Goal: Task Accomplishment & Management: Complete application form

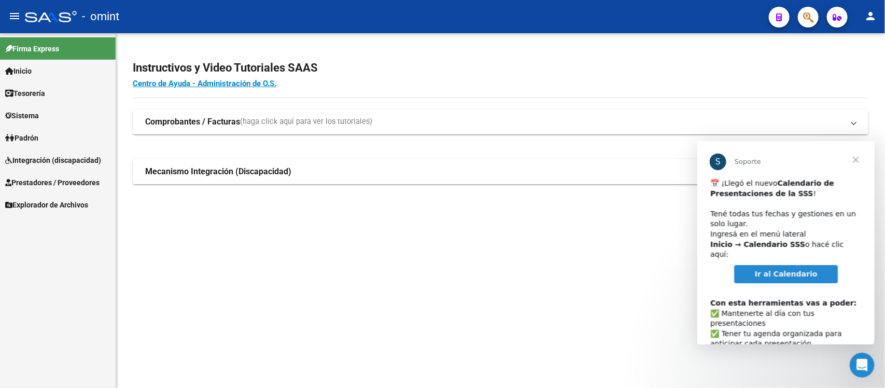
click at [53, 132] on link "Padrón" at bounding box center [58, 138] width 116 height 22
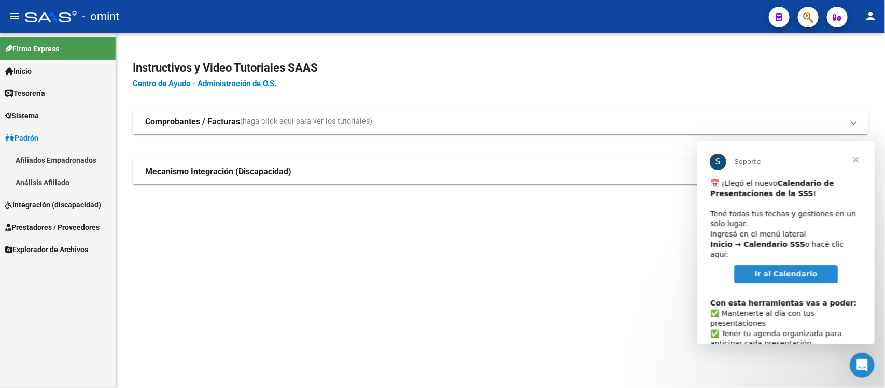
click at [53, 132] on link "Padrón" at bounding box center [58, 138] width 116 height 22
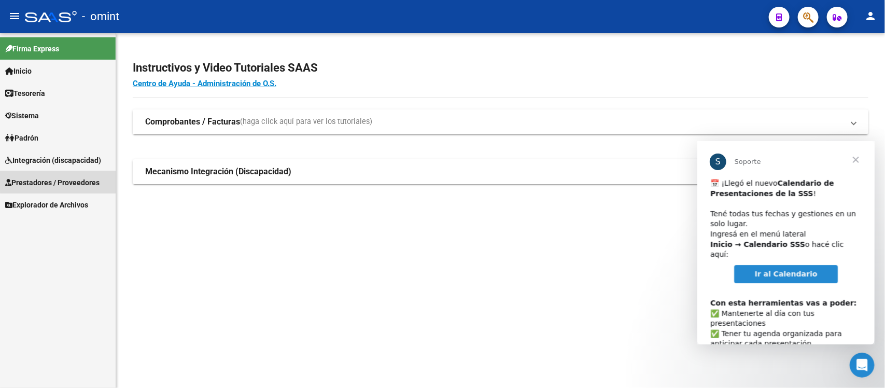
click at [63, 177] on span "Prestadores / Proveedores" at bounding box center [52, 182] width 94 height 11
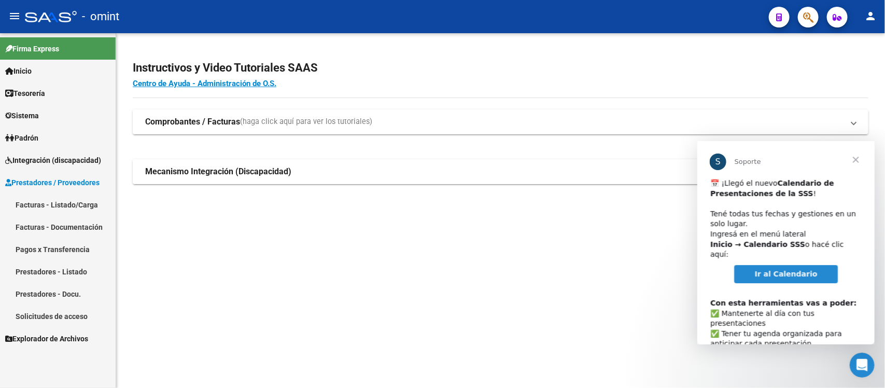
click at [65, 200] on link "Facturas - Listado/Carga" at bounding box center [58, 204] width 116 height 22
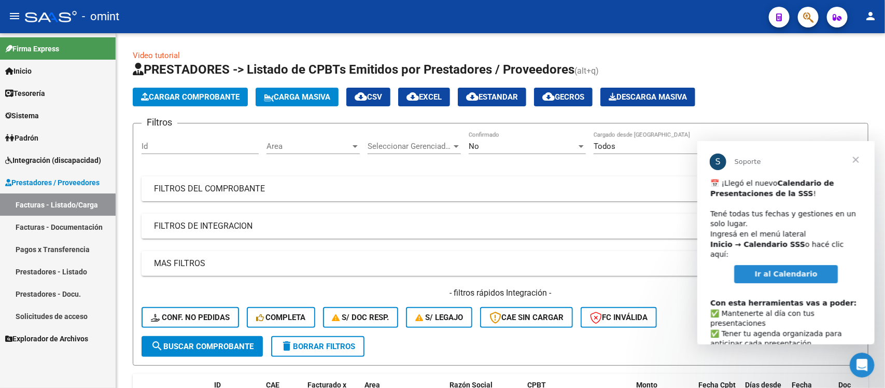
click at [860, 160] on span "Cerrar" at bounding box center [855, 159] width 37 height 37
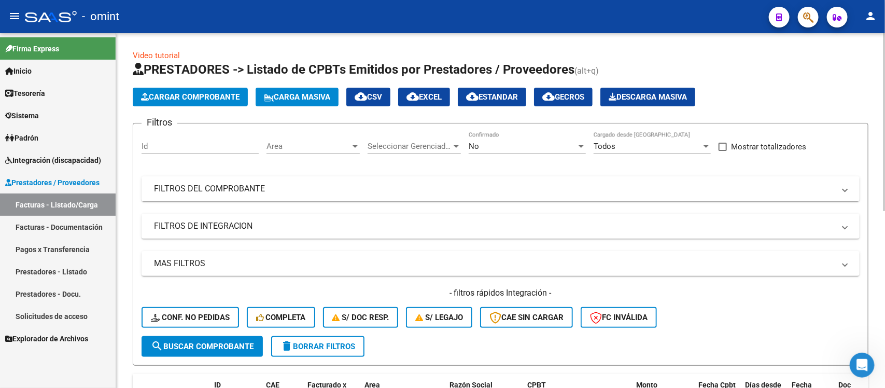
click at [183, 144] on input "Id" at bounding box center [200, 146] width 117 height 9
paste input "20668"
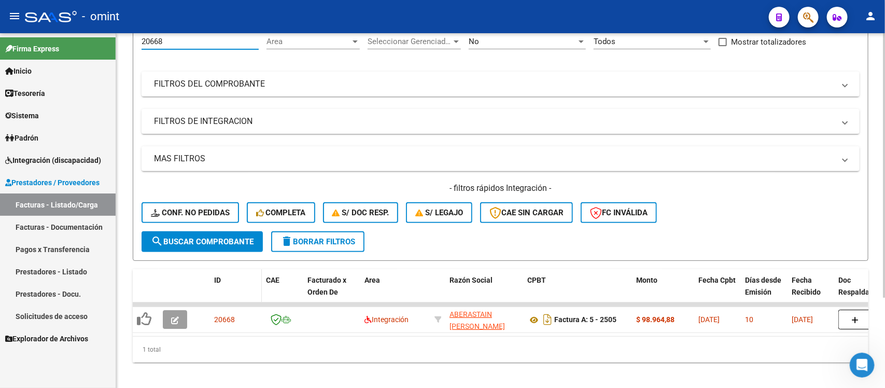
scroll to position [122, 0]
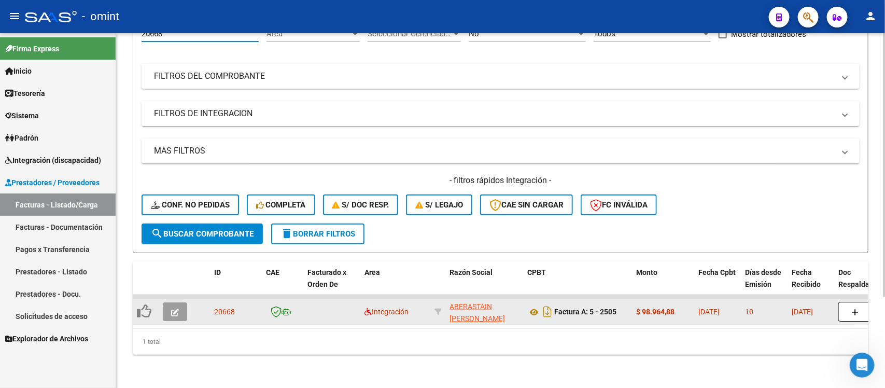
type input "20668"
click at [169, 302] on button "button" at bounding box center [175, 311] width 24 height 19
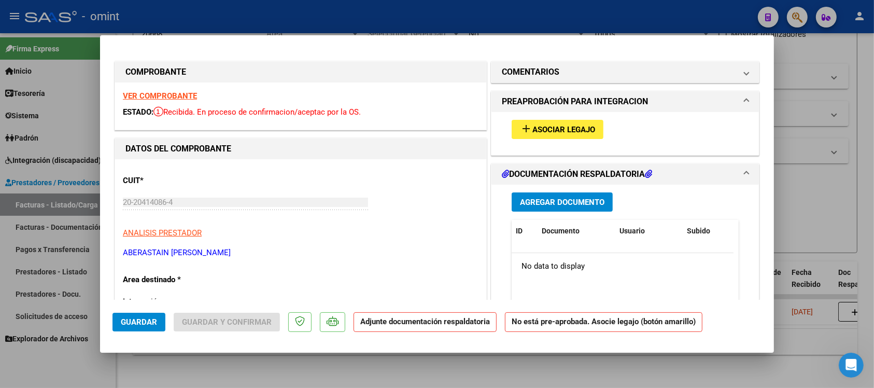
click at [193, 97] on strong "VER COMPROBANTE" at bounding box center [160, 95] width 74 height 9
click at [576, 125] on span "Asociar Legajo" at bounding box center [564, 129] width 63 height 9
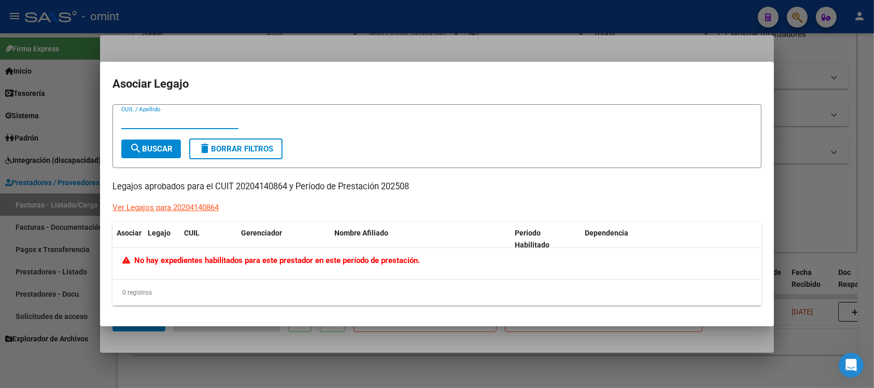
click at [465, 37] on div at bounding box center [437, 194] width 874 height 388
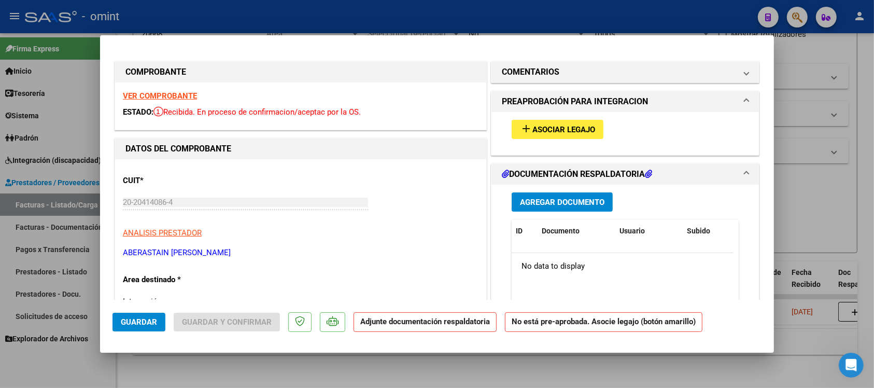
click at [180, 96] on strong "VER COMPROBANTE" at bounding box center [160, 95] width 74 height 9
click at [399, 13] on div at bounding box center [437, 194] width 874 height 388
type input "$ 0,00"
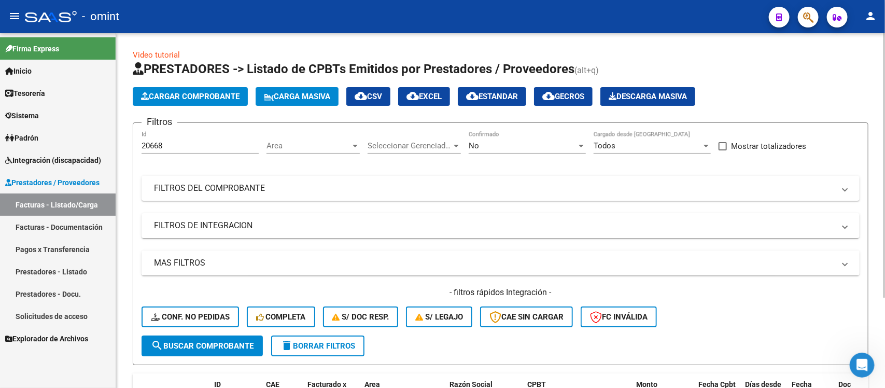
scroll to position [0, 0]
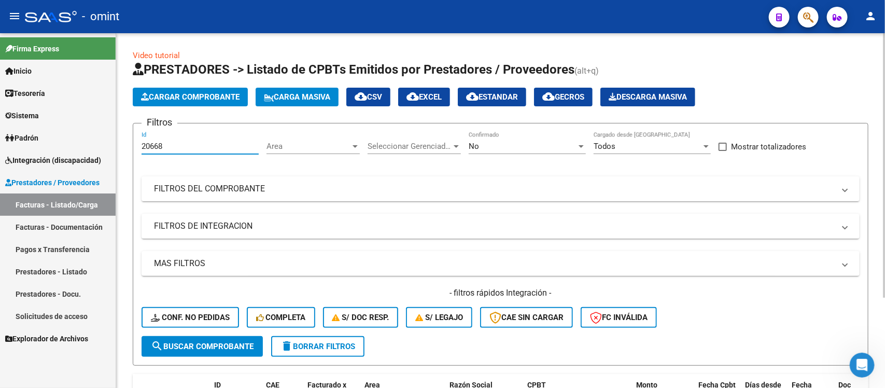
drag, startPoint x: 172, startPoint y: 149, endPoint x: 125, endPoint y: 138, distance: 47.9
click at [125, 138] on div "Video tutorial PRESTADORES -> Listado de CPBTs Emitidos por Prestadores / Prove…" at bounding box center [500, 266] width 769 height 467
paste input "1406"
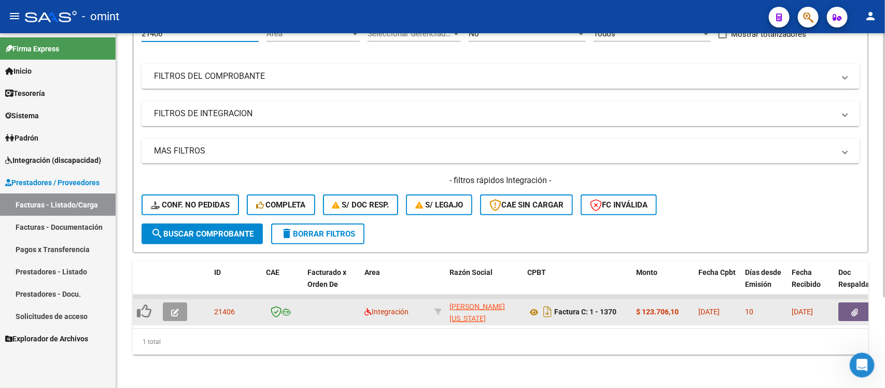
type input "21406"
click at [177, 309] on icon "button" at bounding box center [175, 313] width 8 height 8
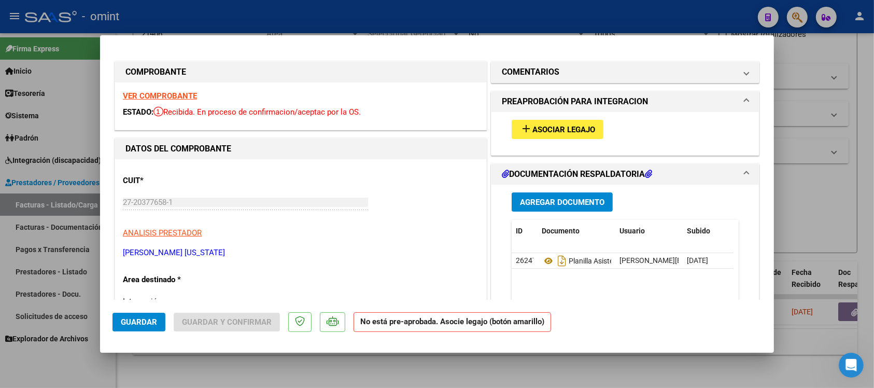
click at [152, 96] on strong "VER COMPROBANTE" at bounding box center [160, 95] width 74 height 9
click at [553, 123] on button "add Asociar Legajo" at bounding box center [558, 129] width 92 height 19
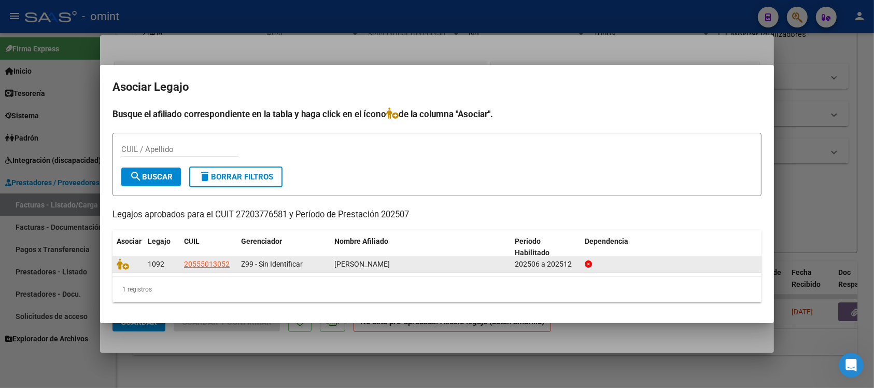
click at [115, 262] on datatable-body-cell at bounding box center [128, 264] width 31 height 16
click at [119, 263] on icon at bounding box center [123, 263] width 12 height 11
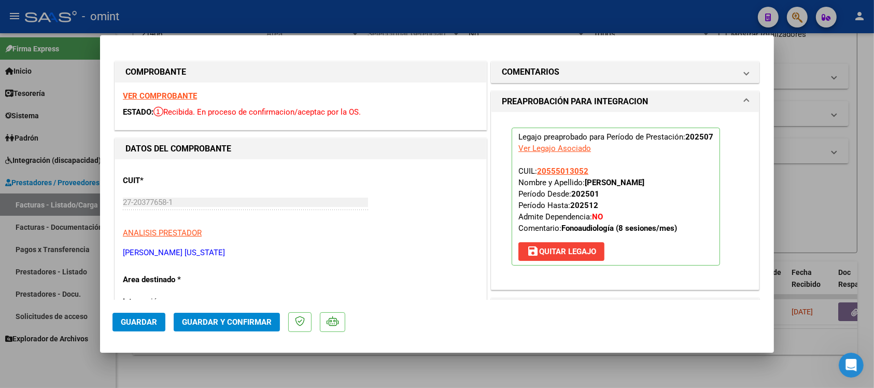
click at [138, 328] on button "Guardar" at bounding box center [139, 322] width 53 height 19
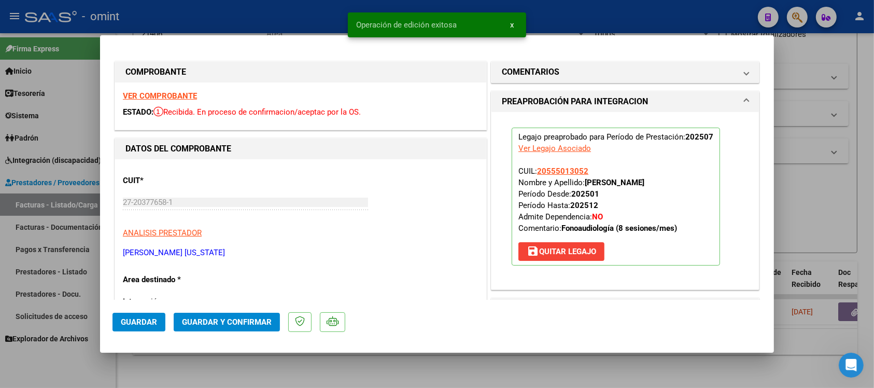
click at [224, 364] on div at bounding box center [437, 194] width 874 height 388
type input "$ 0,00"
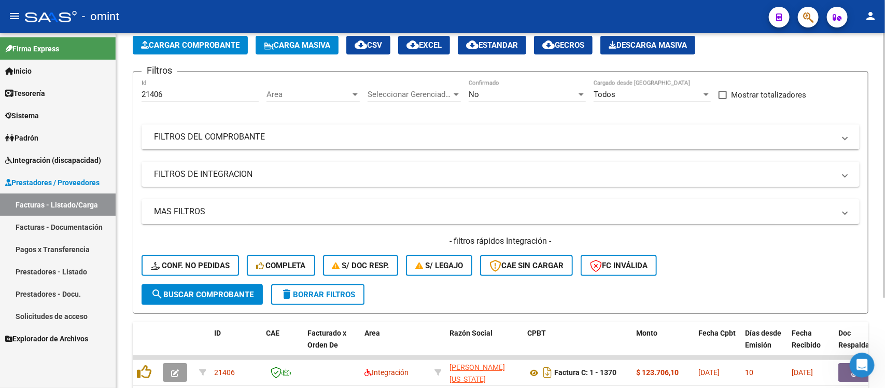
scroll to position [0, 0]
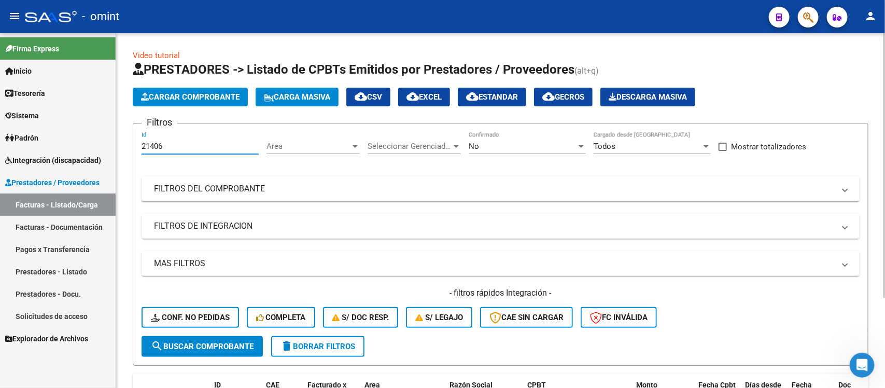
drag, startPoint x: 175, startPoint y: 147, endPoint x: 128, endPoint y: 148, distance: 46.7
click at [128, 148] on div "Video tutorial PRESTADORES -> Listado de CPBTs Emitidos por Prestadores / Prove…" at bounding box center [500, 266] width 769 height 467
paste input "338"
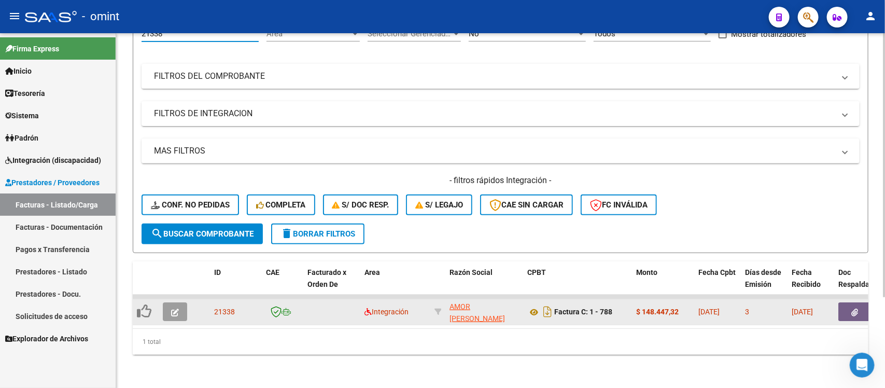
type input "21338"
click at [174, 309] on icon "button" at bounding box center [175, 313] width 8 height 8
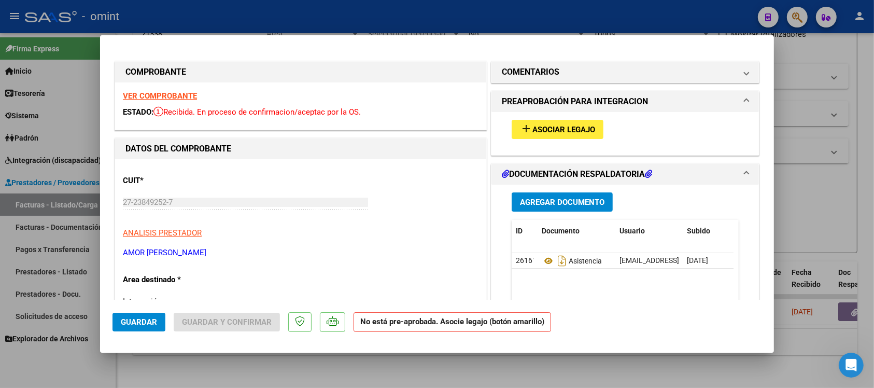
click at [183, 97] on strong "VER COMPROBANTE" at bounding box center [160, 95] width 74 height 9
click at [567, 122] on button "add Asociar Legajo" at bounding box center [558, 129] width 92 height 19
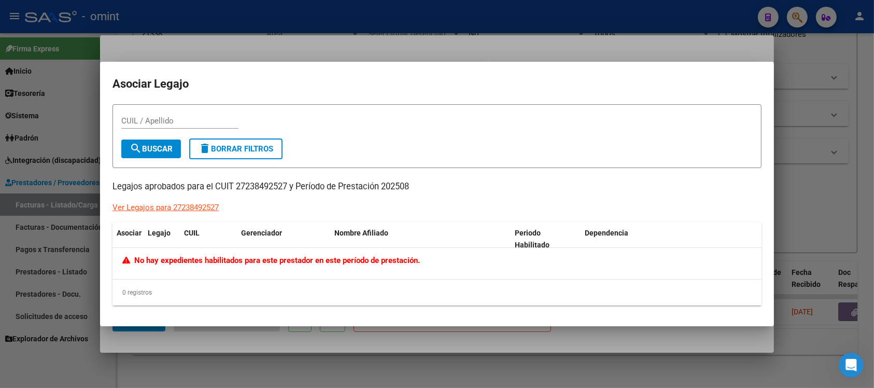
click at [338, 41] on div at bounding box center [437, 194] width 874 height 388
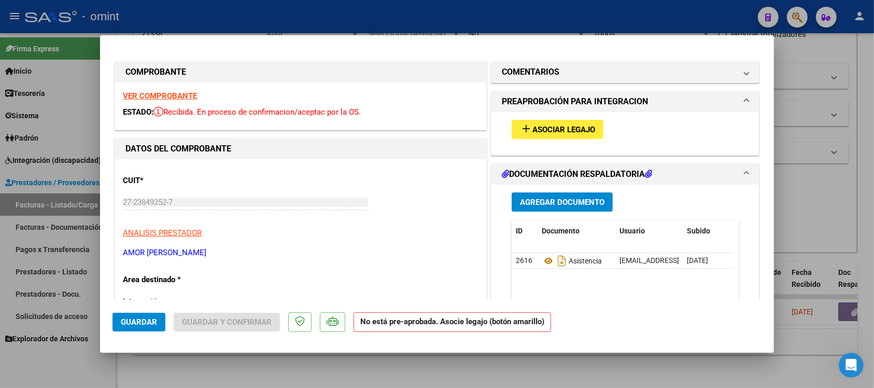
click at [173, 94] on strong "VER COMPROBANTE" at bounding box center [160, 95] width 74 height 9
click at [186, 94] on strong "VER COMPROBANTE" at bounding box center [160, 95] width 74 height 9
click at [291, 22] on div at bounding box center [437, 194] width 874 height 388
type input "$ 0,00"
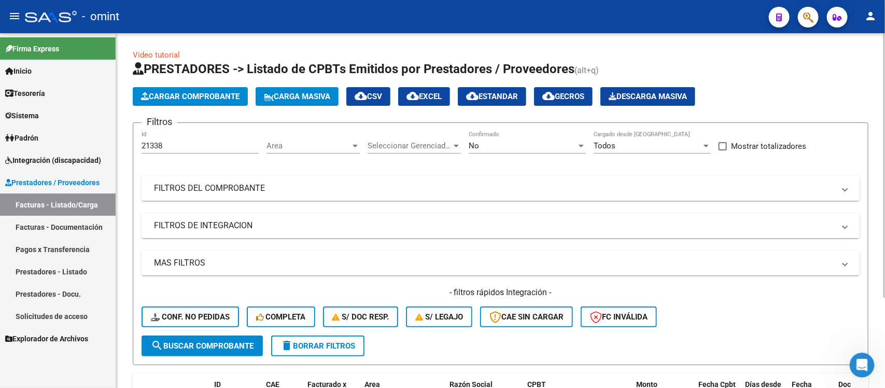
scroll to position [0, 0]
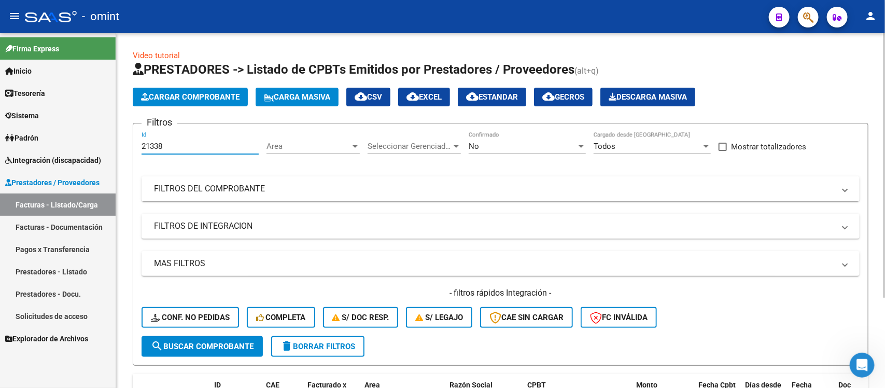
drag, startPoint x: 183, startPoint y: 146, endPoint x: 132, endPoint y: 136, distance: 51.8
click at [133, 136] on form "Filtros 21338 Id Area Area Seleccionar Gerenciador Seleccionar Gerenciador No C…" at bounding box center [501, 244] width 736 height 243
paste input "5"
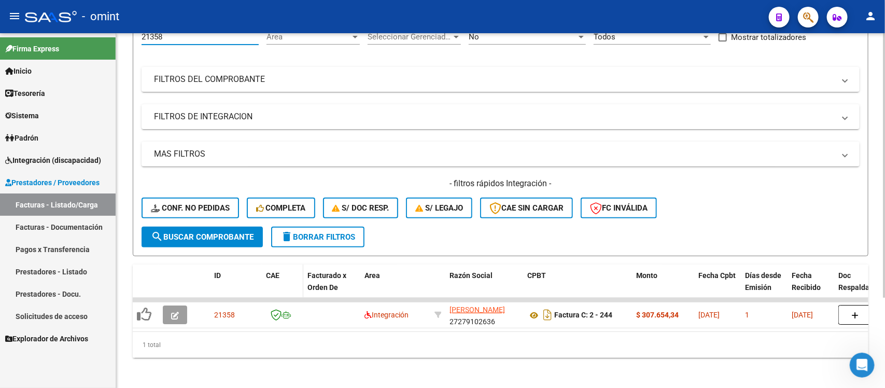
scroll to position [122, 0]
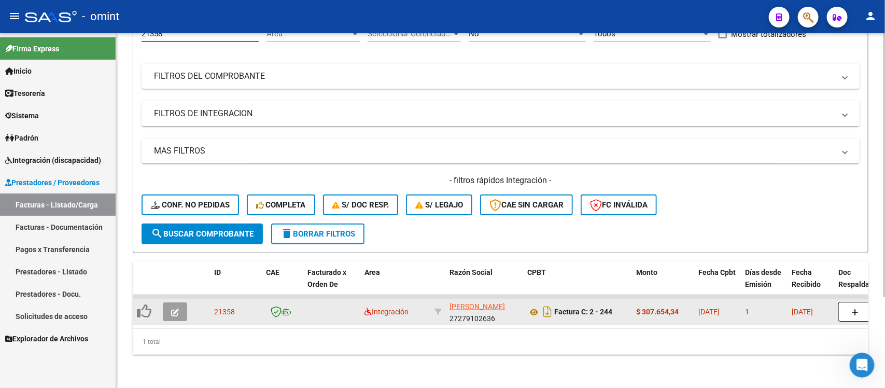
type input "21358"
click at [167, 303] on button "button" at bounding box center [175, 311] width 24 height 19
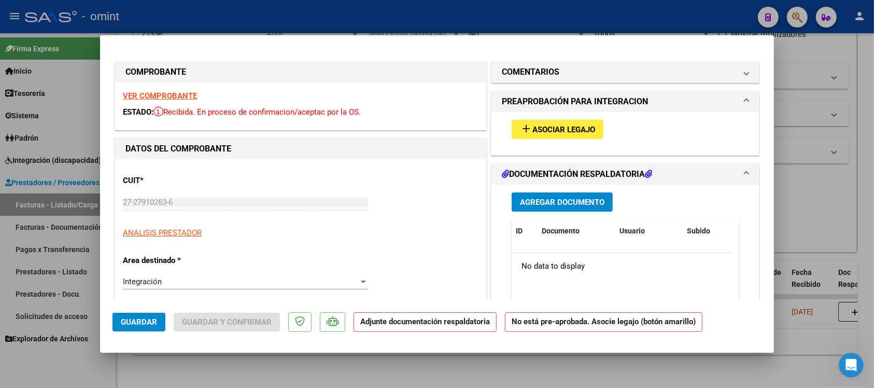
click at [171, 92] on strong "VER COMPROBANTE" at bounding box center [160, 95] width 74 height 9
click at [574, 135] on button "add Asociar Legajo" at bounding box center [558, 129] width 92 height 19
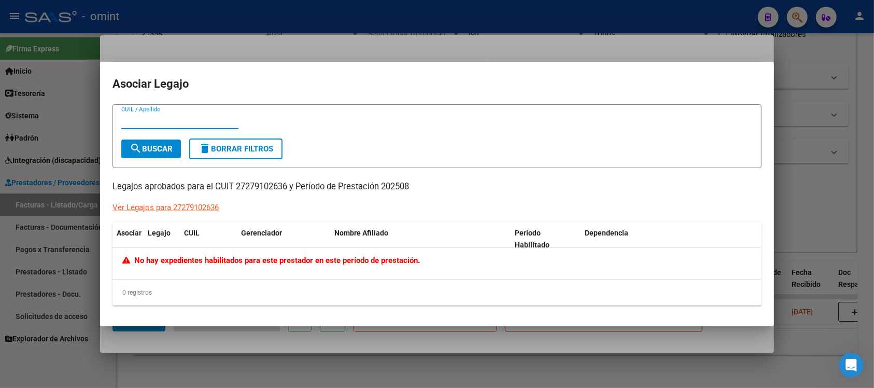
click at [328, 37] on div at bounding box center [437, 194] width 874 height 388
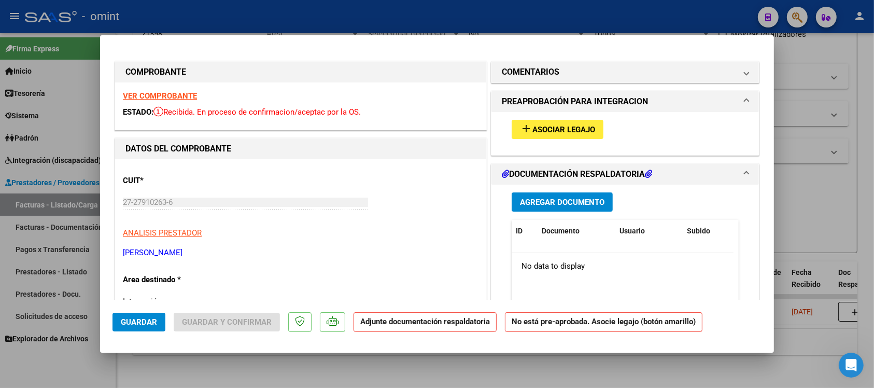
click at [183, 98] on strong "VER COMPROBANTE" at bounding box center [160, 95] width 74 height 9
click at [427, 20] on div at bounding box center [437, 194] width 874 height 388
type input "$ 0,00"
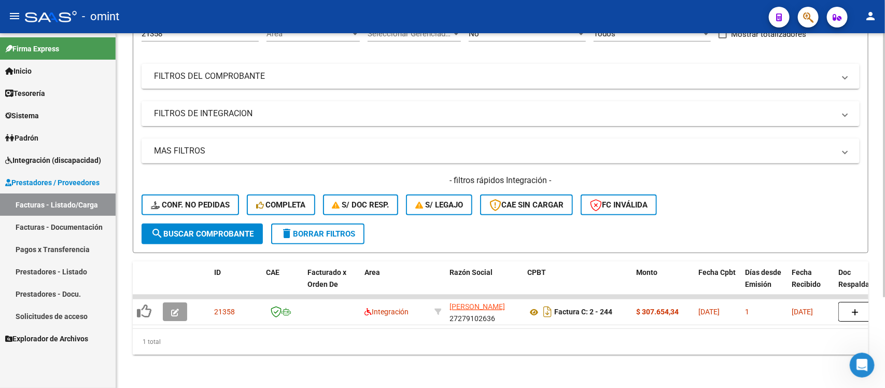
scroll to position [0, 0]
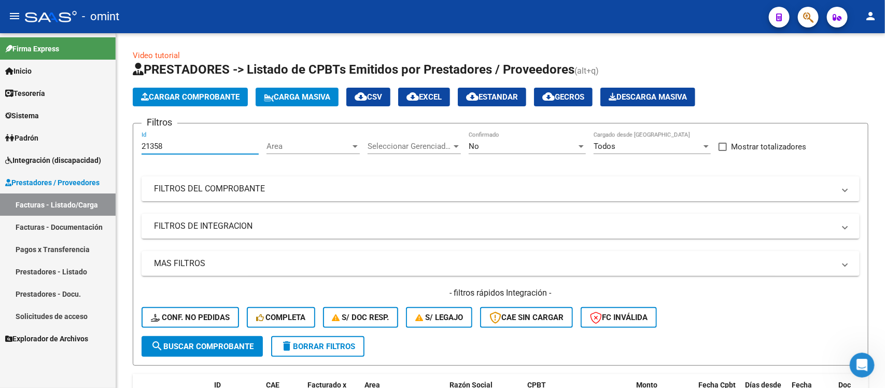
drag, startPoint x: 194, startPoint y: 142, endPoint x: 68, endPoint y: 149, distance: 126.8
click at [68, 149] on mat-sidenav-container "Firma Express Inicio Calendario SSS Instructivos Contacto OS Tesorería Extracto…" at bounding box center [442, 210] width 885 height 355
paste input "44"
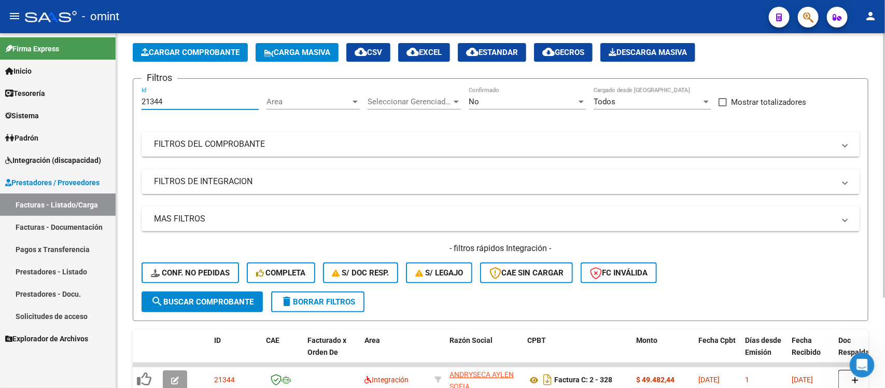
scroll to position [122, 0]
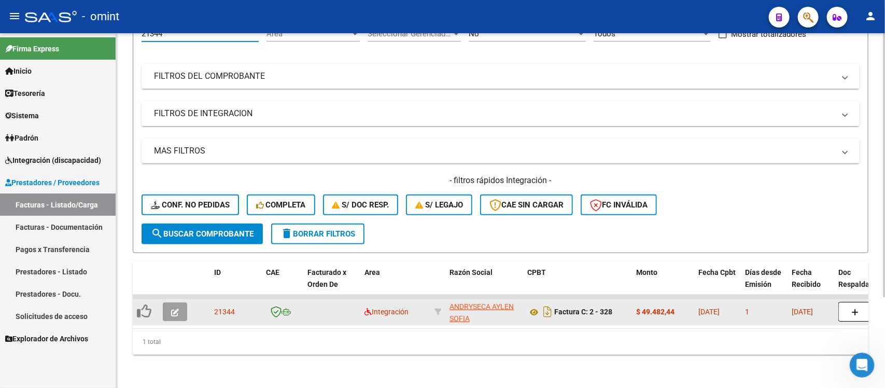
type input "21344"
click at [177, 309] on icon "button" at bounding box center [175, 313] width 8 height 8
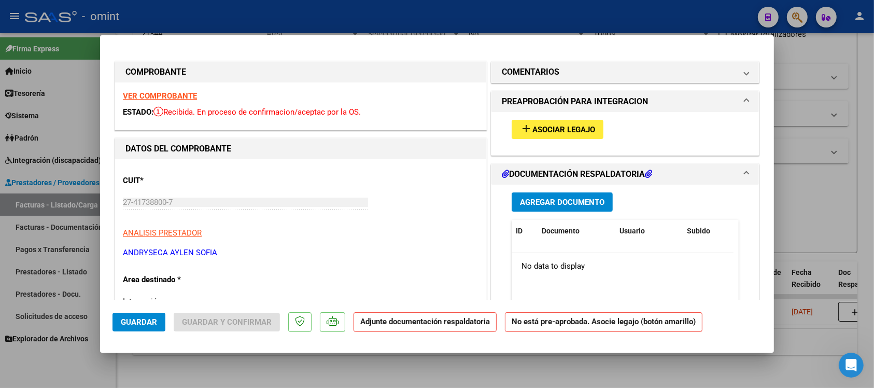
click at [179, 98] on strong "VER COMPROBANTE" at bounding box center [160, 95] width 74 height 9
click at [530, 134] on button "add Asociar Legajo" at bounding box center [558, 129] width 92 height 19
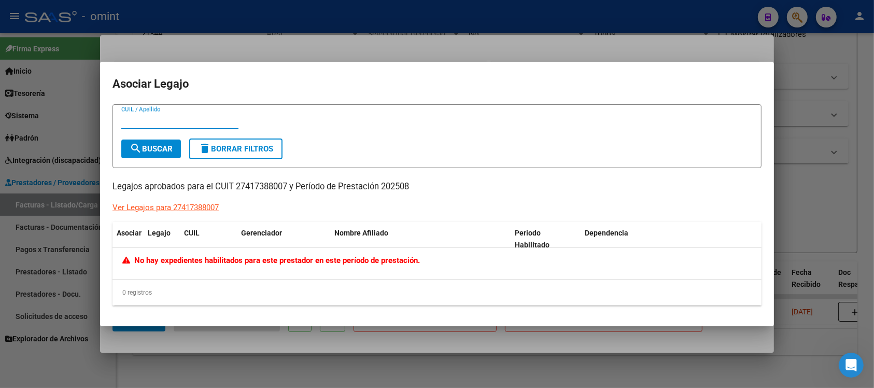
click at [367, 45] on div at bounding box center [437, 194] width 874 height 388
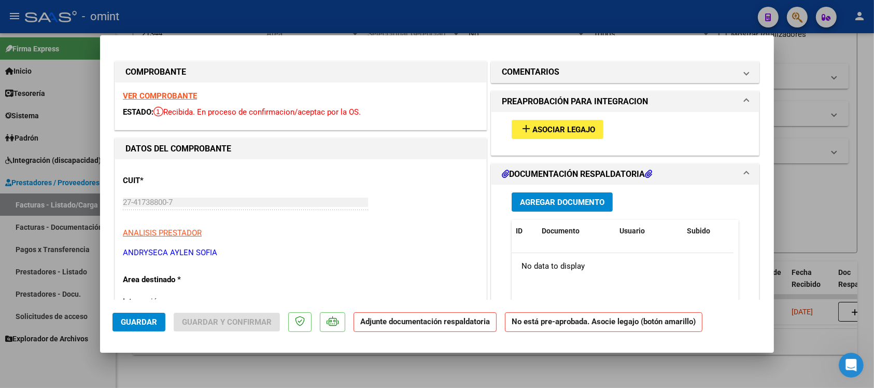
click at [301, 17] on div at bounding box center [437, 194] width 874 height 388
type input "$ 0,00"
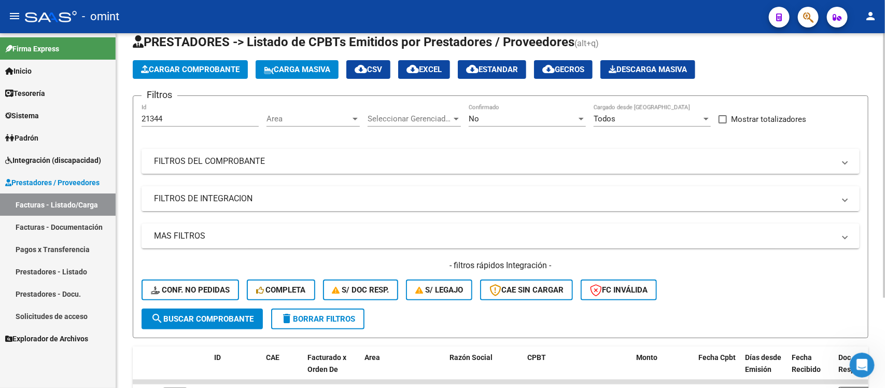
scroll to position [0, 0]
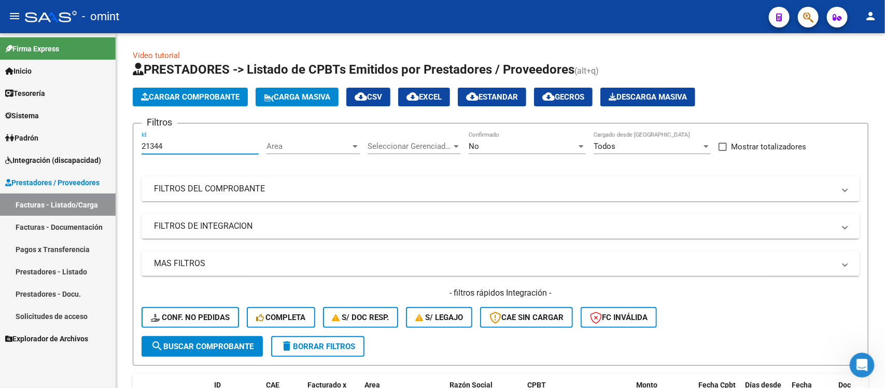
drag, startPoint x: 172, startPoint y: 148, endPoint x: 112, endPoint y: 153, distance: 60.9
click at [112, 153] on mat-sidenav-container "Firma Express Inicio Calendario SSS Instructivos Contacto OS Tesorería Extracto…" at bounding box center [442, 210] width 885 height 355
paste input "0796"
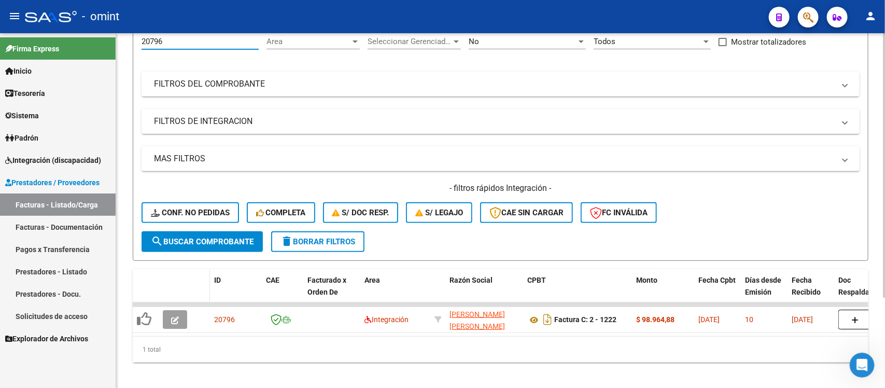
scroll to position [122, 0]
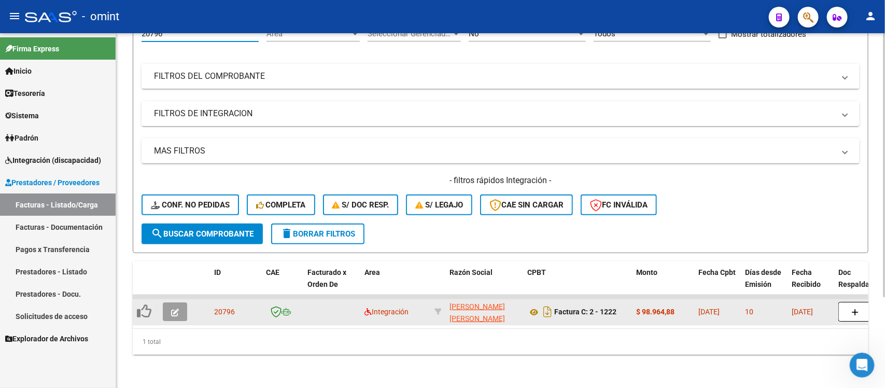
type input "20796"
click at [175, 309] on icon "button" at bounding box center [175, 313] width 8 height 8
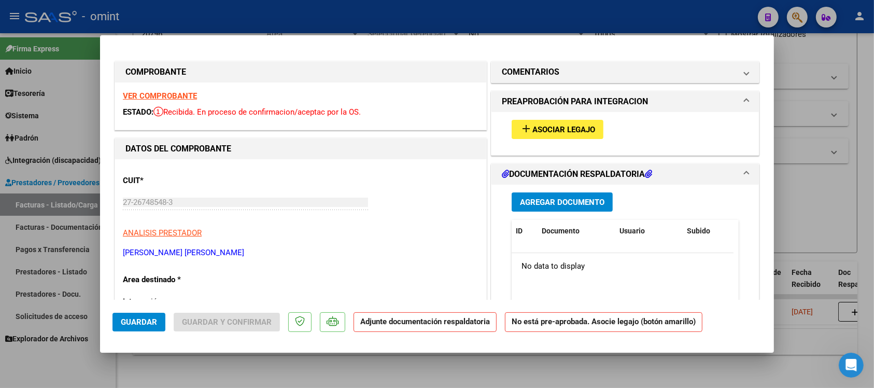
click at [144, 94] on strong "VER COMPROBANTE" at bounding box center [160, 95] width 74 height 9
click at [594, 136] on button "add Asociar Legajo" at bounding box center [558, 129] width 92 height 19
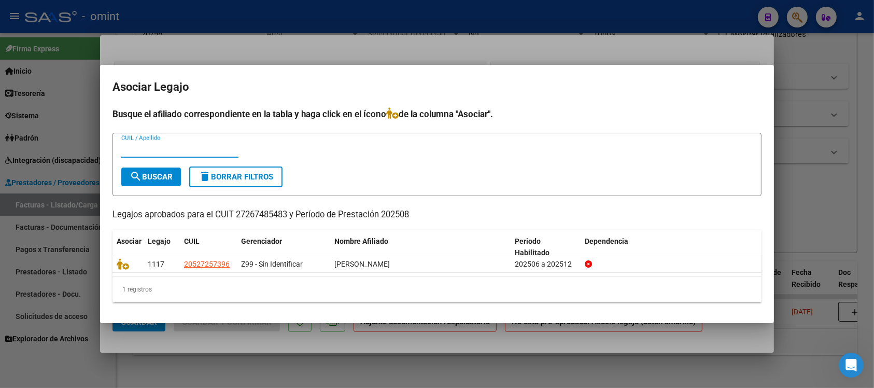
click at [335, 35] on div at bounding box center [437, 194] width 874 height 388
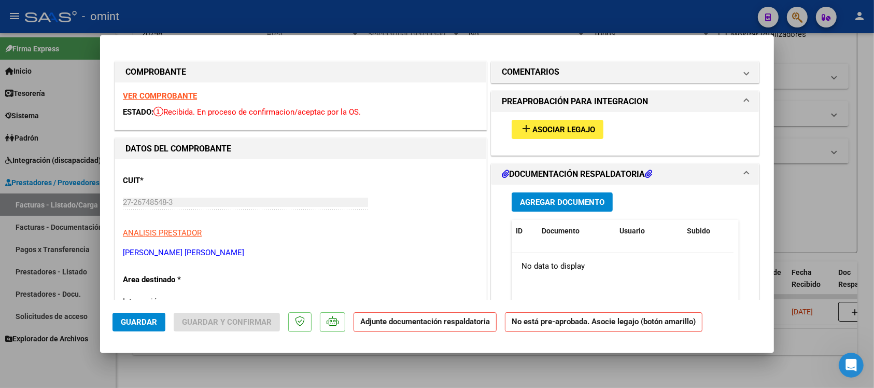
click at [339, 11] on div at bounding box center [437, 194] width 874 height 388
type input "$ 0,00"
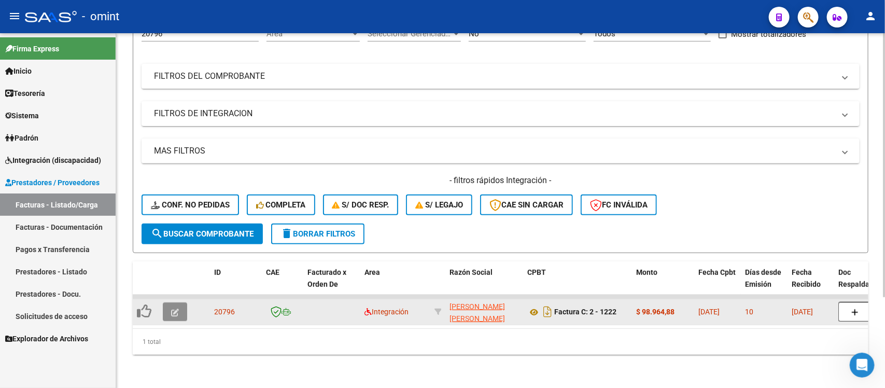
click at [178, 309] on icon "button" at bounding box center [175, 313] width 8 height 8
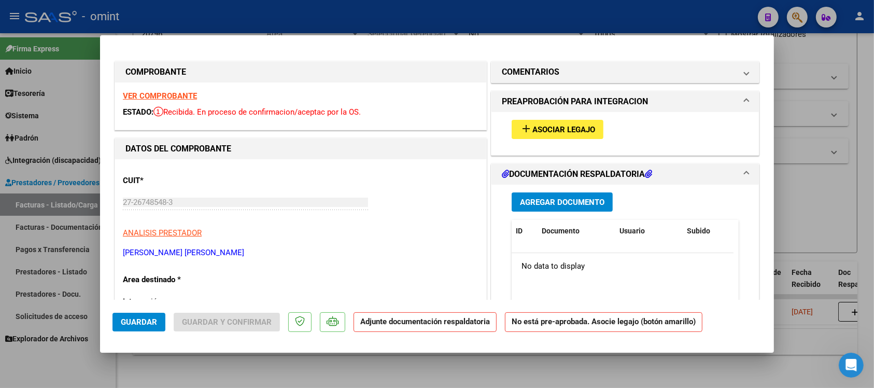
click at [172, 99] on strong "VER COMPROBANTE" at bounding box center [160, 95] width 74 height 9
drag, startPoint x: 251, startPoint y: 19, endPoint x: 248, endPoint y: 52, distance: 33.3
click at [251, 19] on div at bounding box center [437, 194] width 874 height 388
type input "$ 0,00"
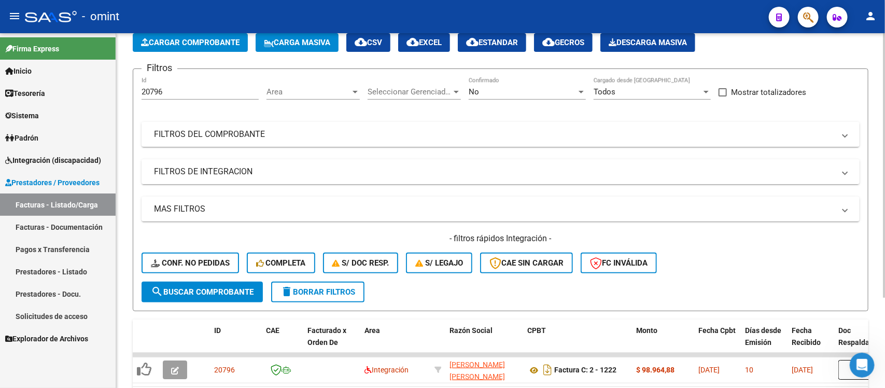
scroll to position [0, 0]
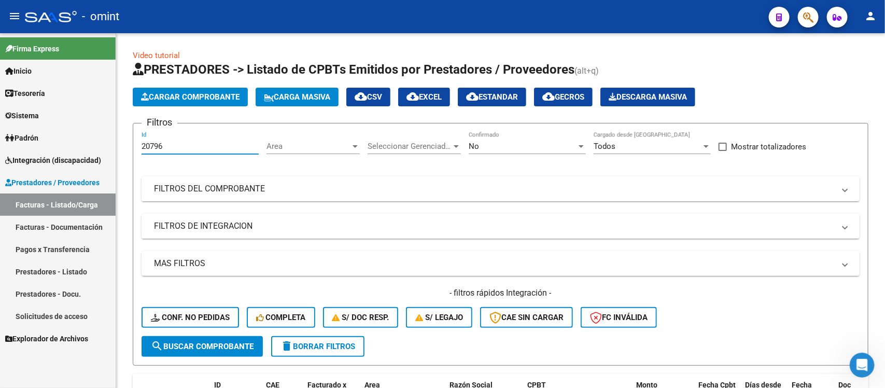
drag, startPoint x: 179, startPoint y: 144, endPoint x: 113, endPoint y: 136, distance: 67.4
click at [113, 135] on mat-sidenav-container "Firma Express Inicio Calendario SSS Instructivos Contacto OS Tesorería Extracto…" at bounding box center [442, 210] width 885 height 355
paste input "17748"
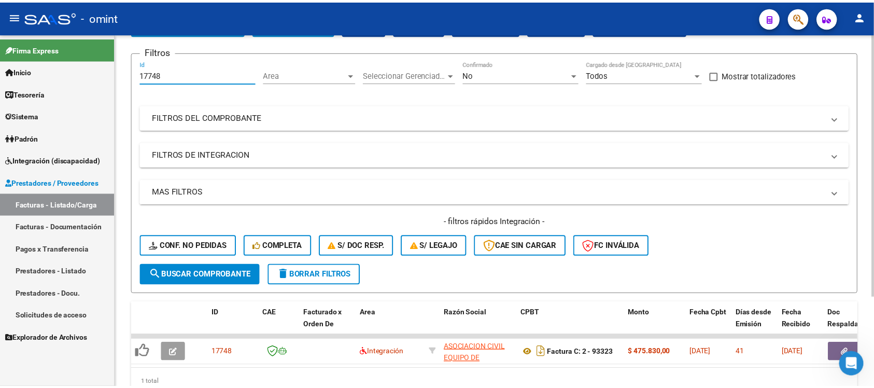
scroll to position [122, 0]
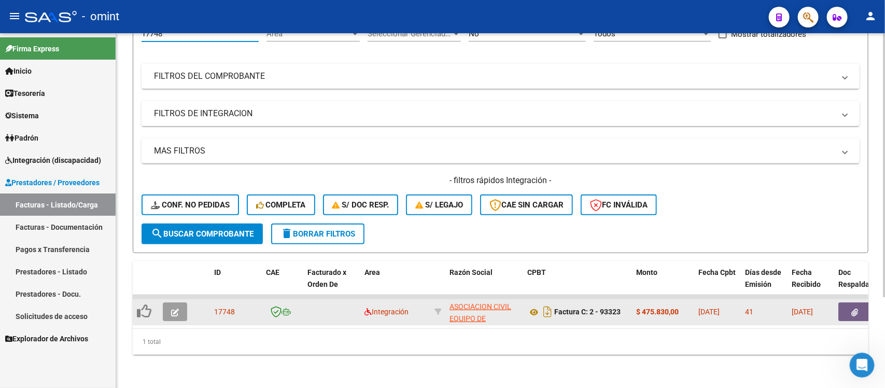
type input "17748"
click at [180, 302] on button "button" at bounding box center [175, 311] width 24 height 19
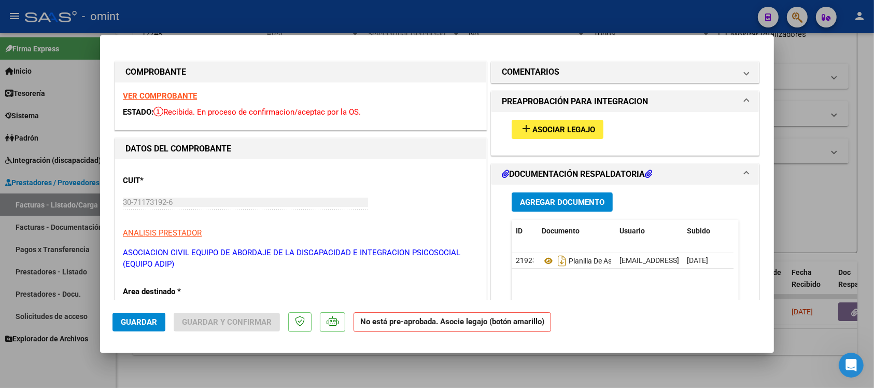
click at [138, 91] on div "VER COMPROBANTE ESTADO: Recibida. En proceso de confirmacion/aceptac por la OS." at bounding box center [300, 105] width 371 height 47
click at [145, 92] on strong "VER COMPROBANTE" at bounding box center [160, 95] width 74 height 9
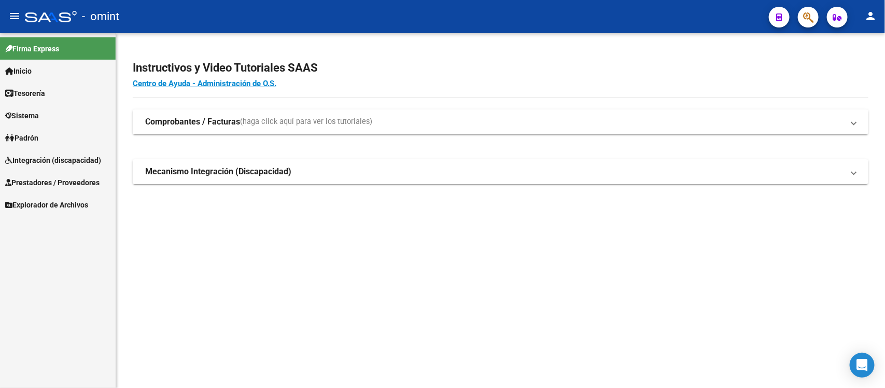
click at [55, 132] on link "Padrón" at bounding box center [58, 138] width 116 height 22
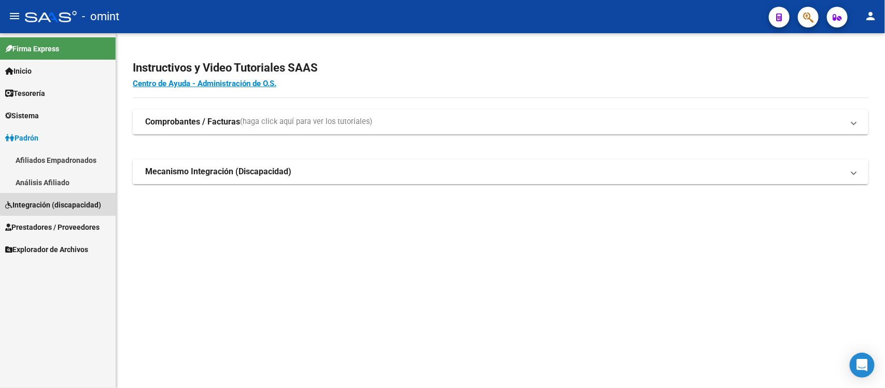
click at [63, 203] on span "Integración (discapacidad)" at bounding box center [53, 204] width 96 height 11
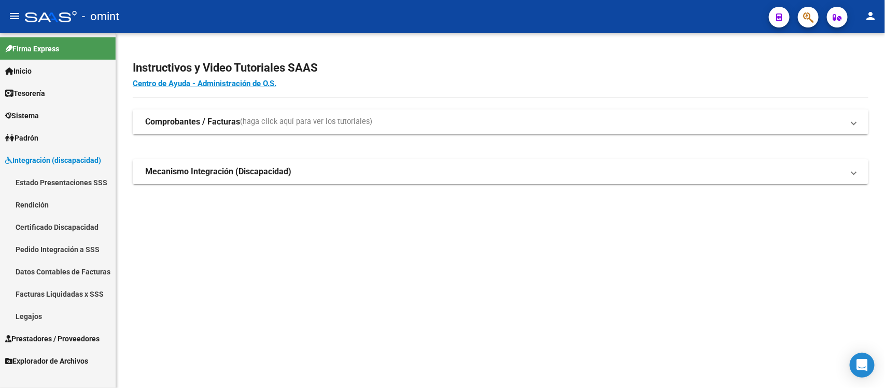
click at [63, 319] on link "Legajos" at bounding box center [58, 316] width 116 height 22
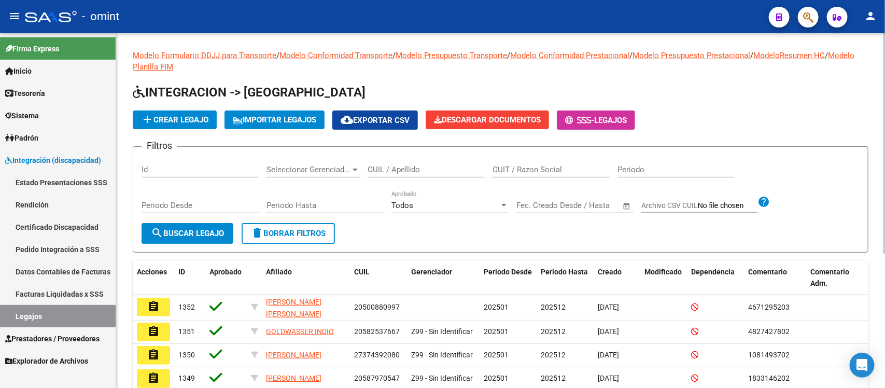
click at [421, 169] on input "CUIL / Apellido" at bounding box center [426, 169] width 117 height 9
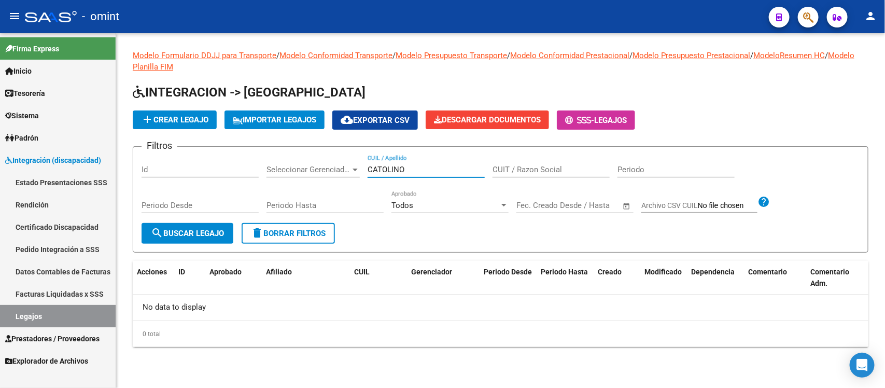
type input "CATOLINO"
